Goal: Task Accomplishment & Management: Use online tool/utility

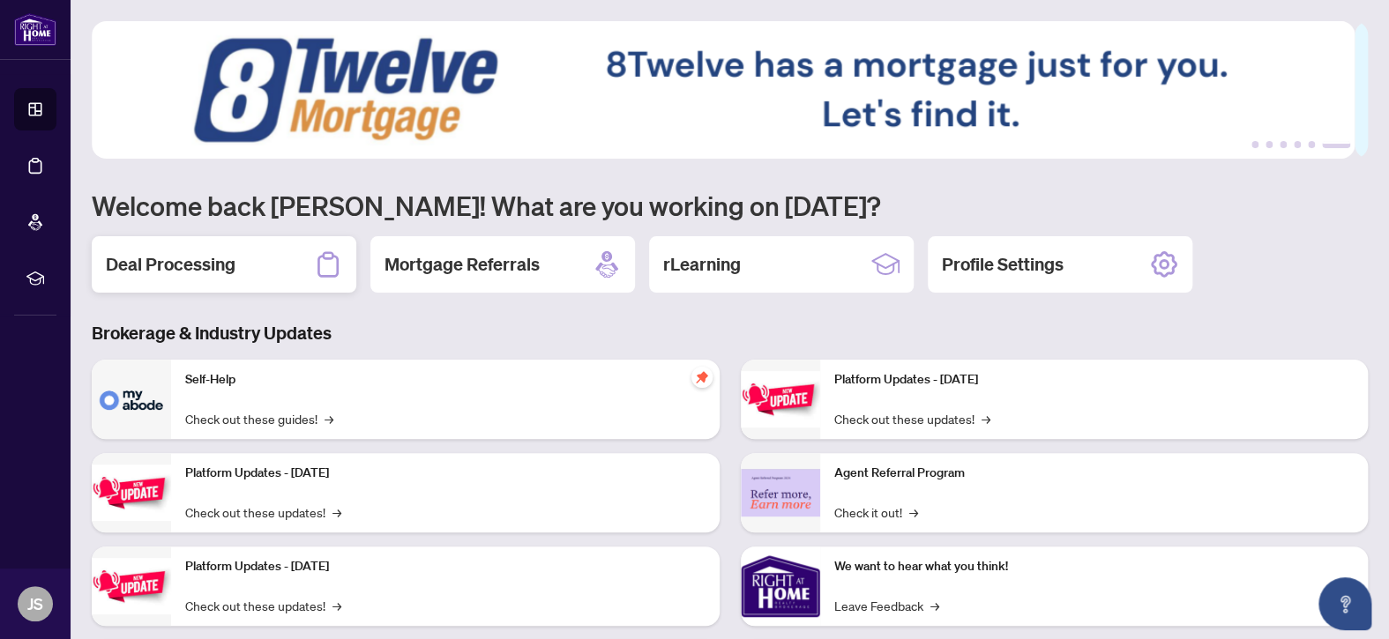
click at [195, 262] on h2 "Deal Processing" at bounding box center [171, 264] width 130 height 25
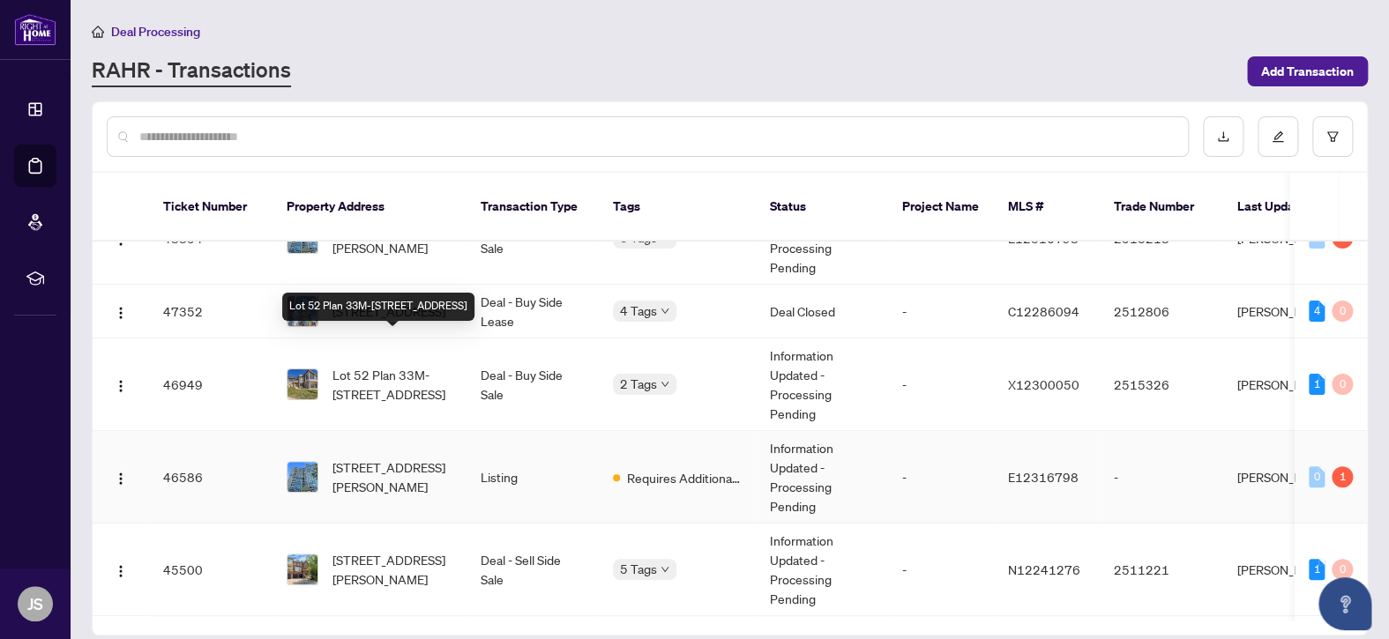
scroll to position [265, 0]
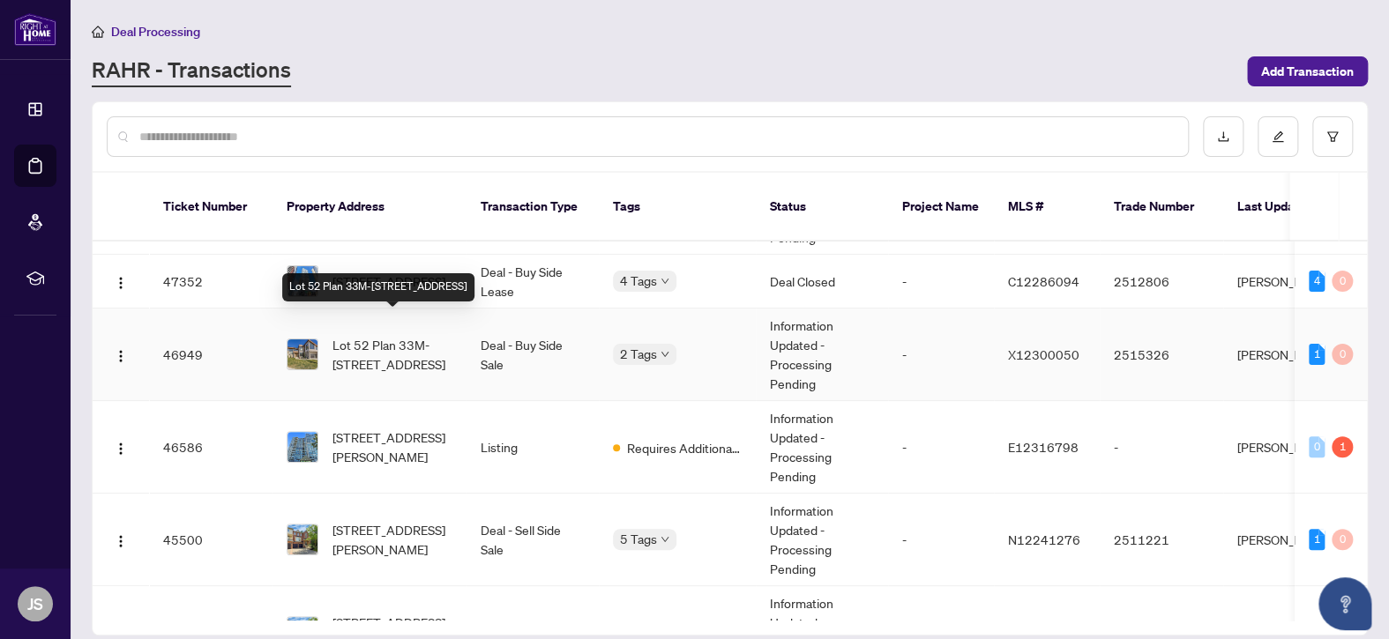
click at [363, 335] on span "Lot 52 Plan 33M-[STREET_ADDRESS]" at bounding box center [392, 354] width 120 height 39
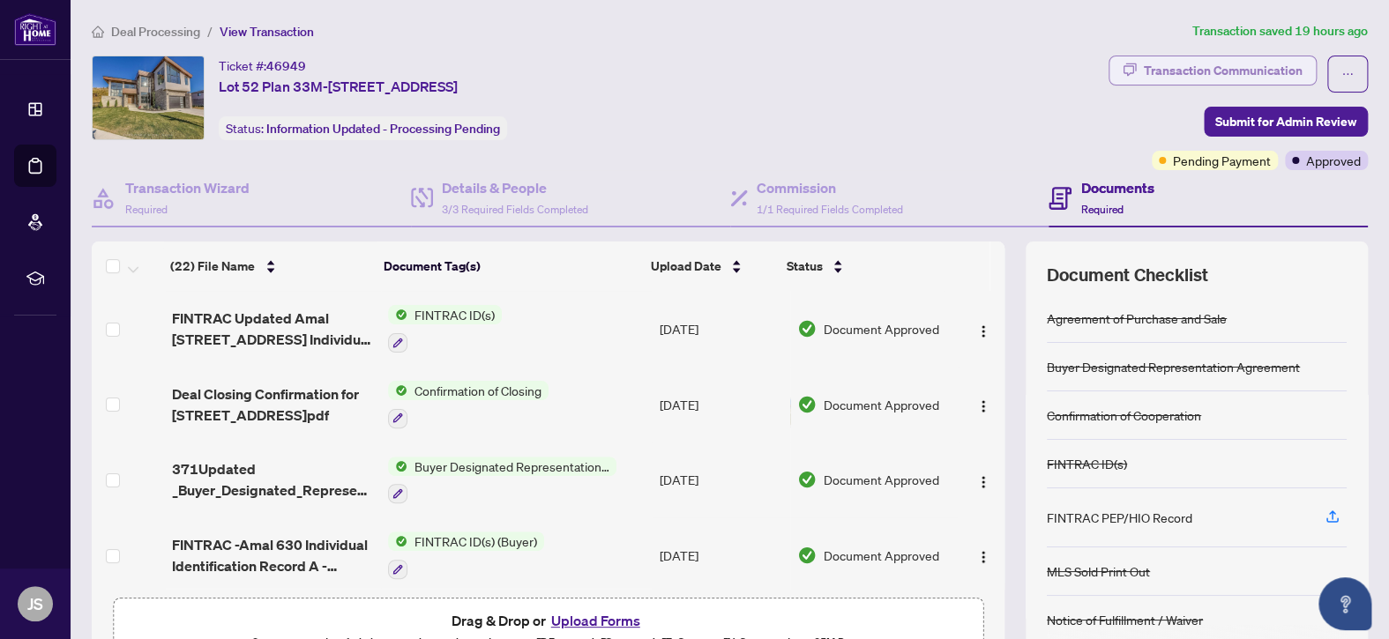
click at [1198, 69] on div "Transaction Communication" at bounding box center [1223, 70] width 159 height 28
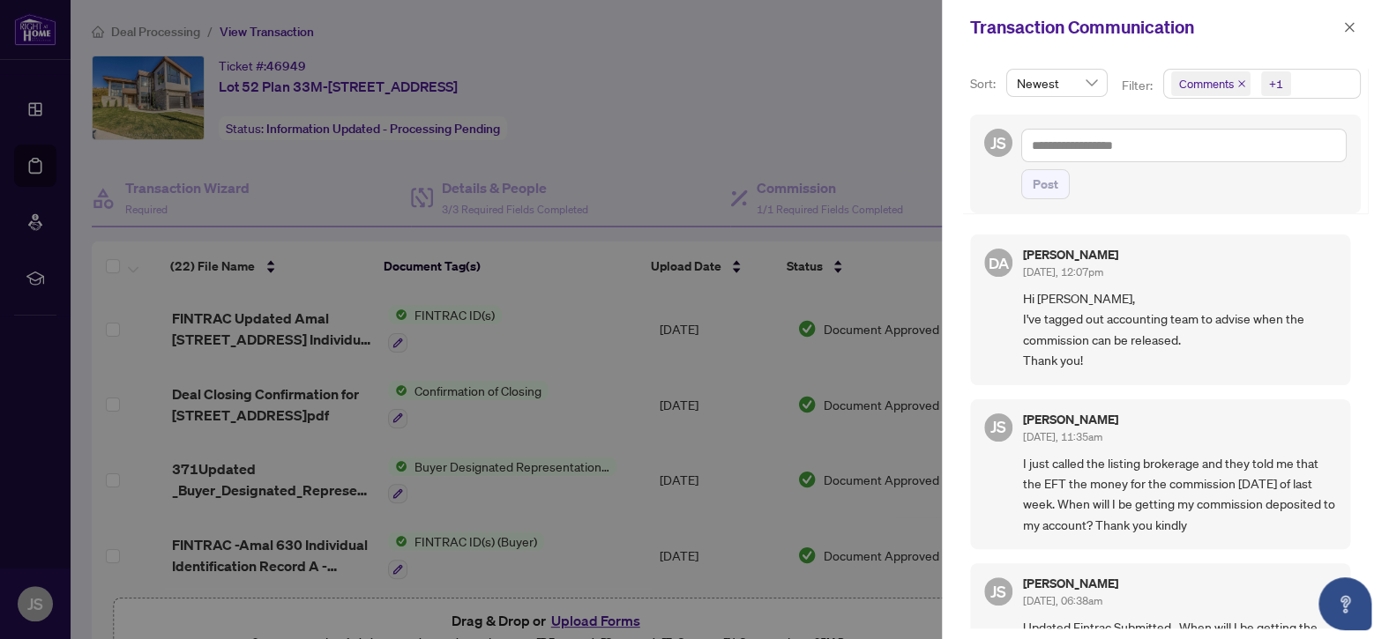
click at [869, 73] on div at bounding box center [694, 319] width 1389 height 639
click at [1346, 24] on icon "close" at bounding box center [1350, 27] width 10 height 10
